Goal: Transaction & Acquisition: Purchase product/service

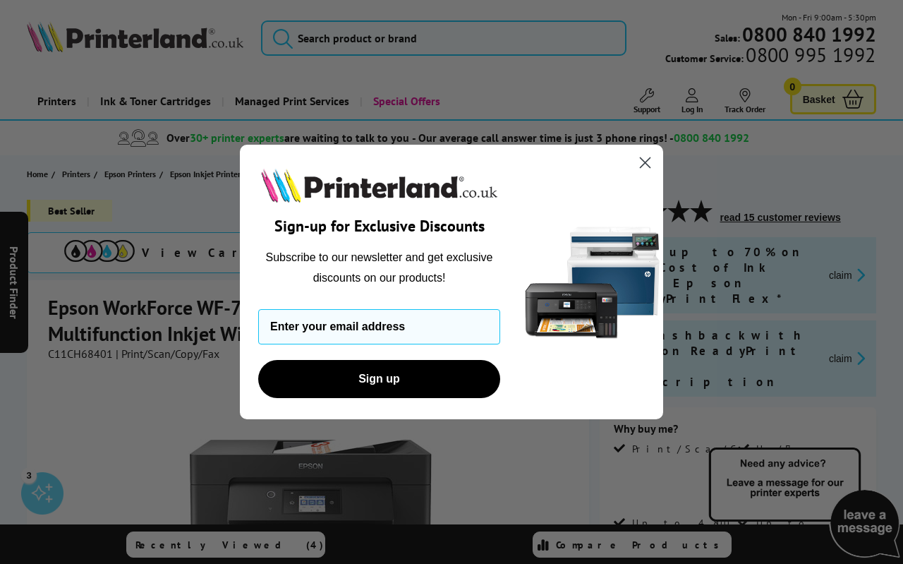
click at [653, 162] on circle "Close dialog" at bounding box center [644, 162] width 23 height 23
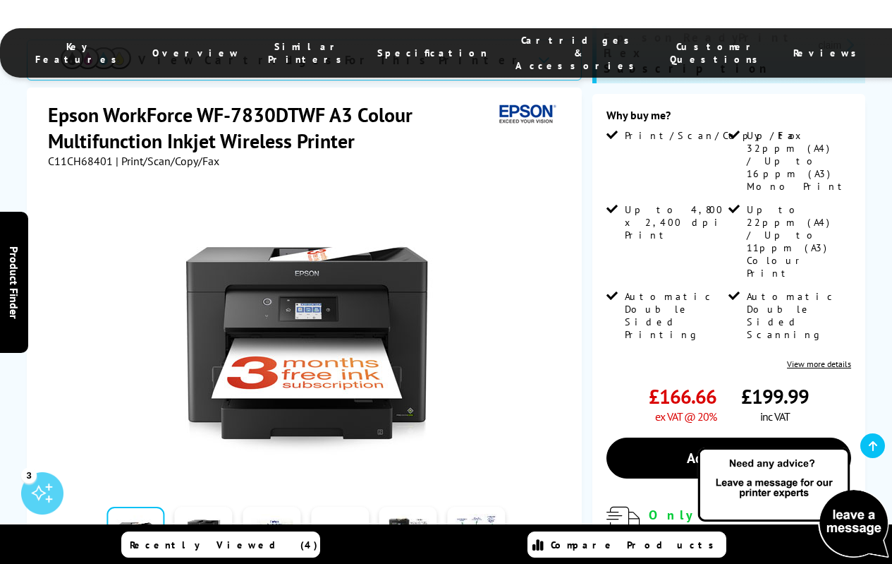
scroll to position [423, 0]
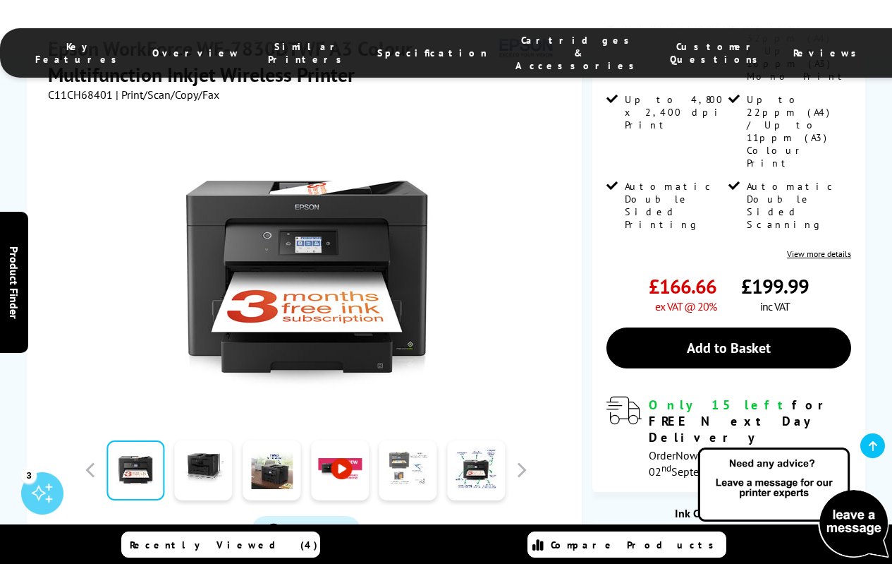
click at [395, 440] on link at bounding box center [408, 470] width 58 height 60
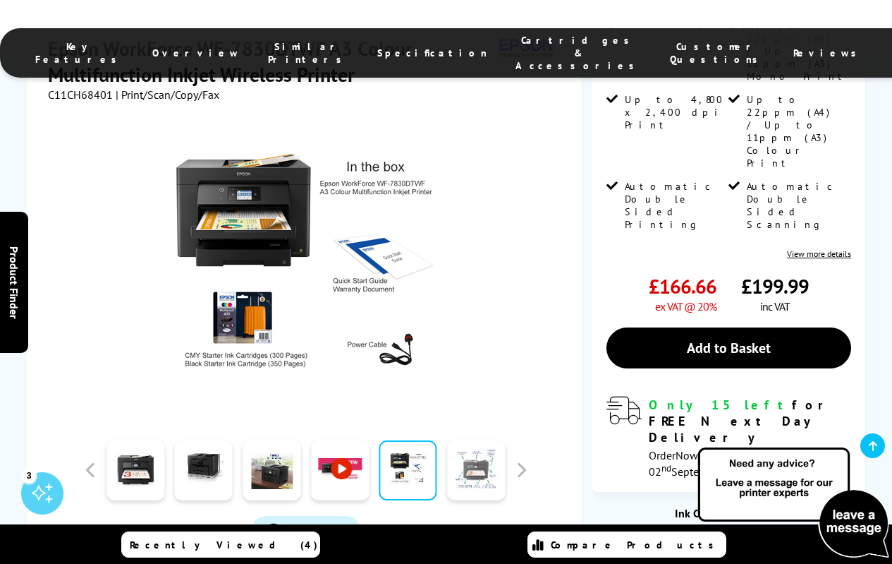
click at [479, 440] on link at bounding box center [476, 470] width 58 height 60
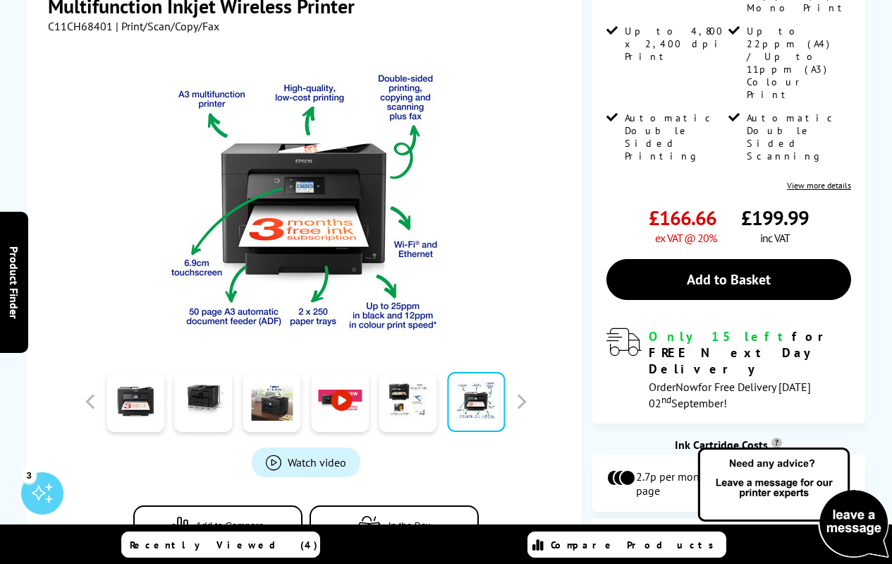
scroll to position [0, 0]
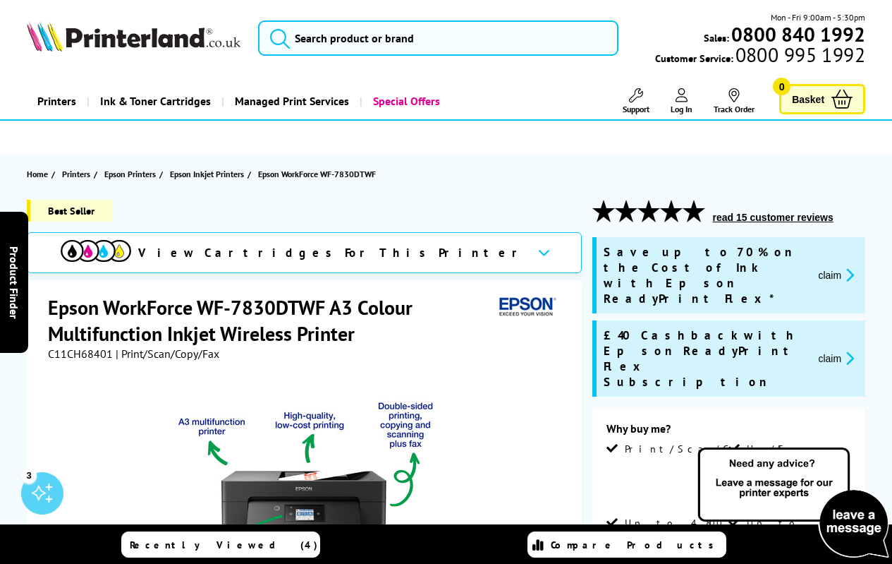
click at [418, 252] on div "View Cartridges For This Printer" at bounding box center [304, 252] width 555 height 41
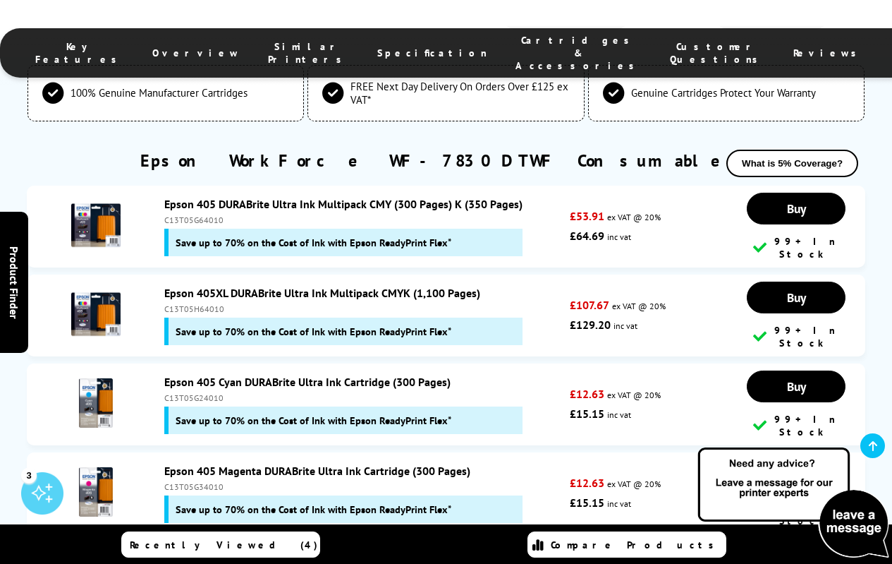
scroll to position [5359, 0]
